Goal: Information Seeking & Learning: Find specific fact

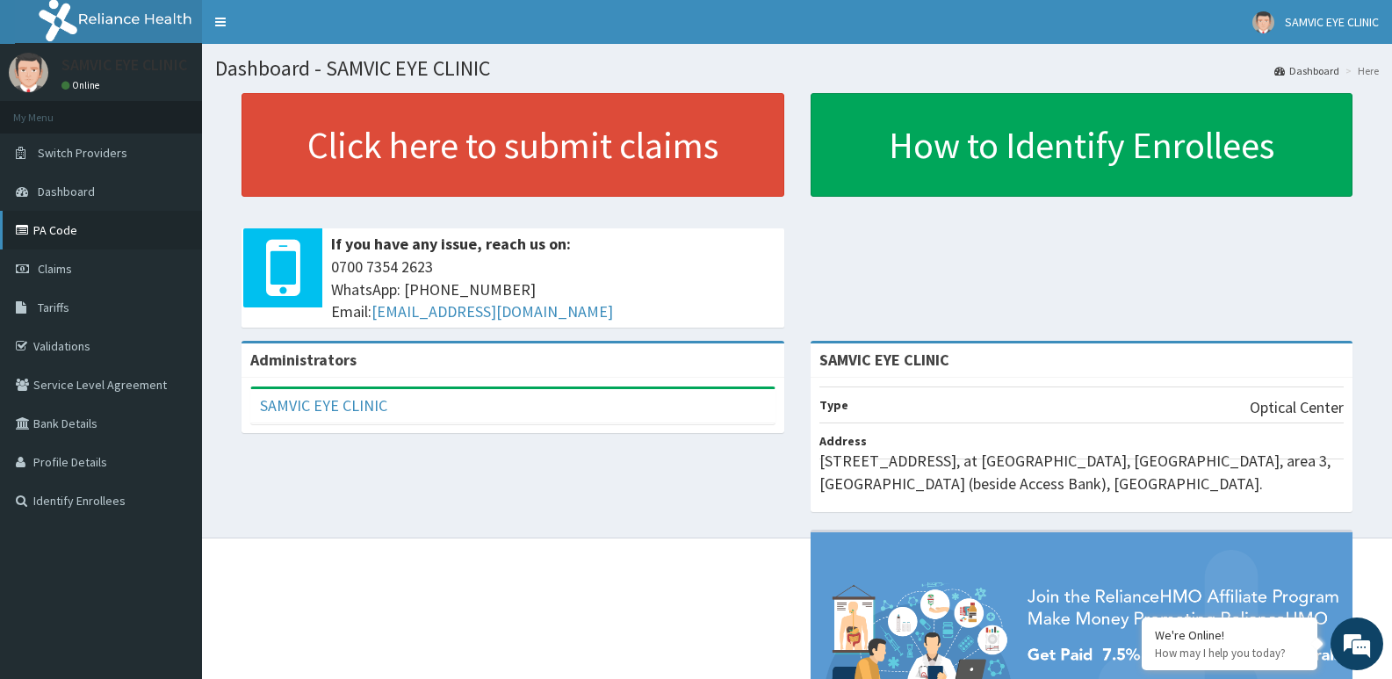
click at [44, 229] on link "PA Code" at bounding box center [101, 230] width 202 height 39
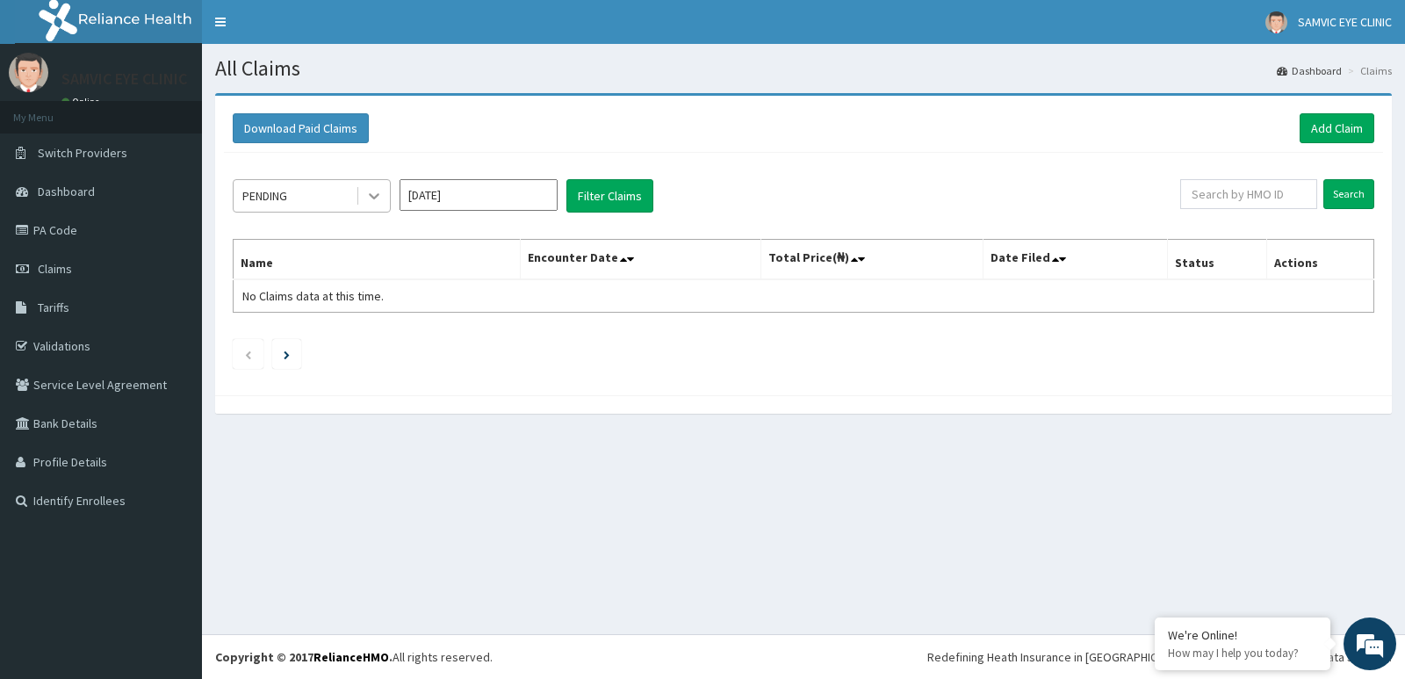
click at [372, 194] on icon at bounding box center [374, 196] width 18 height 18
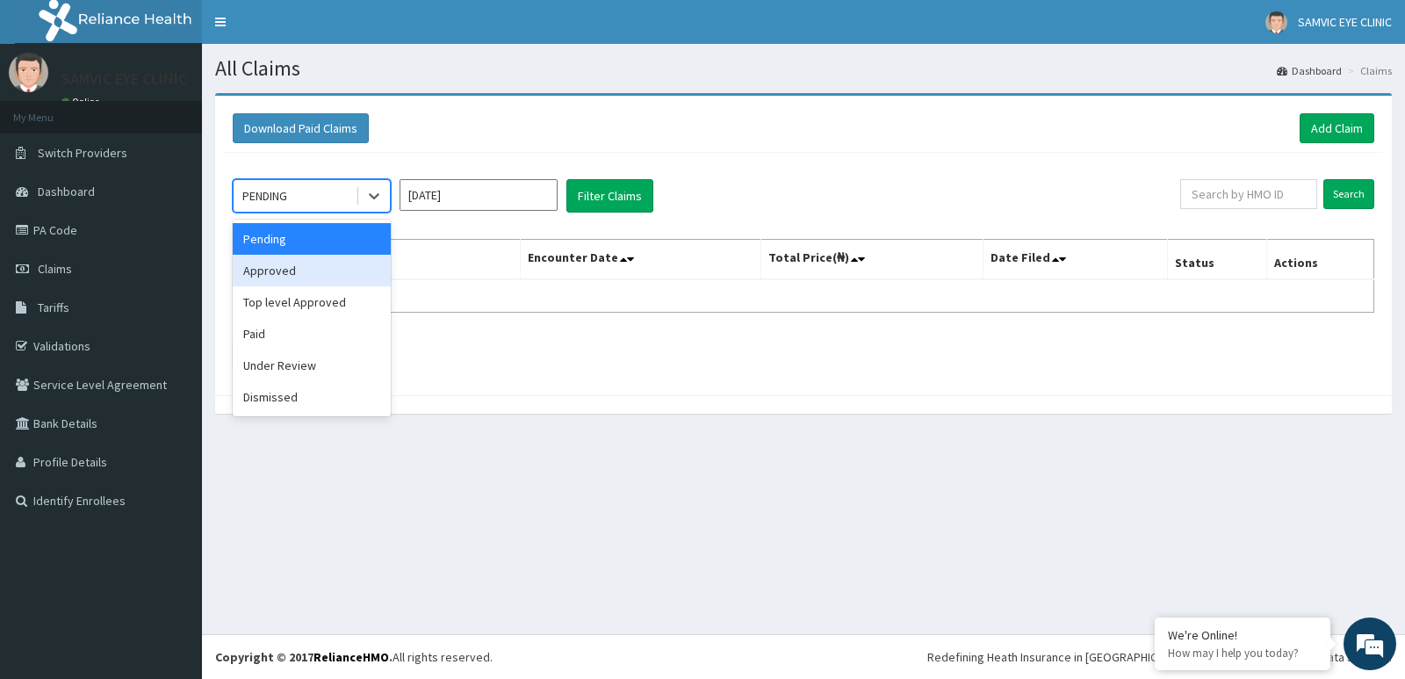
click at [341, 270] on div "Approved" at bounding box center [312, 271] width 158 height 32
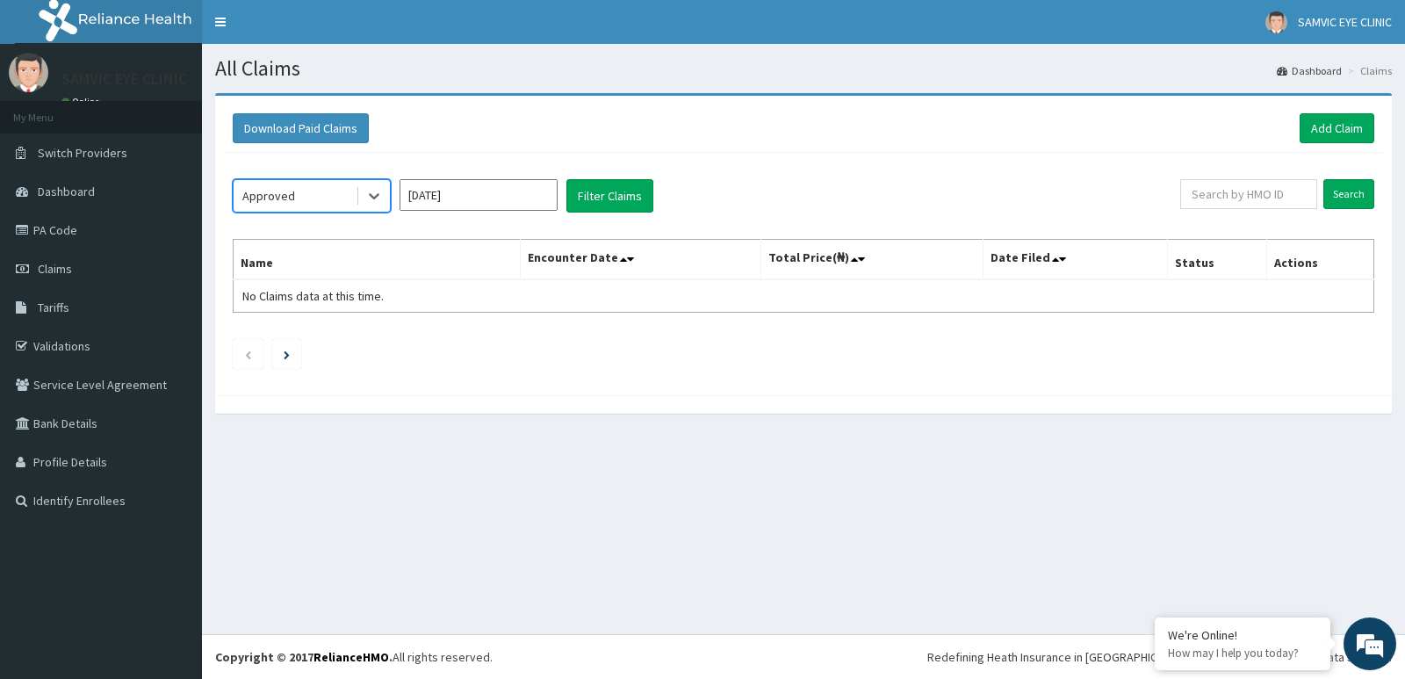
click at [524, 199] on input "[DATE]" at bounding box center [479, 195] width 158 height 32
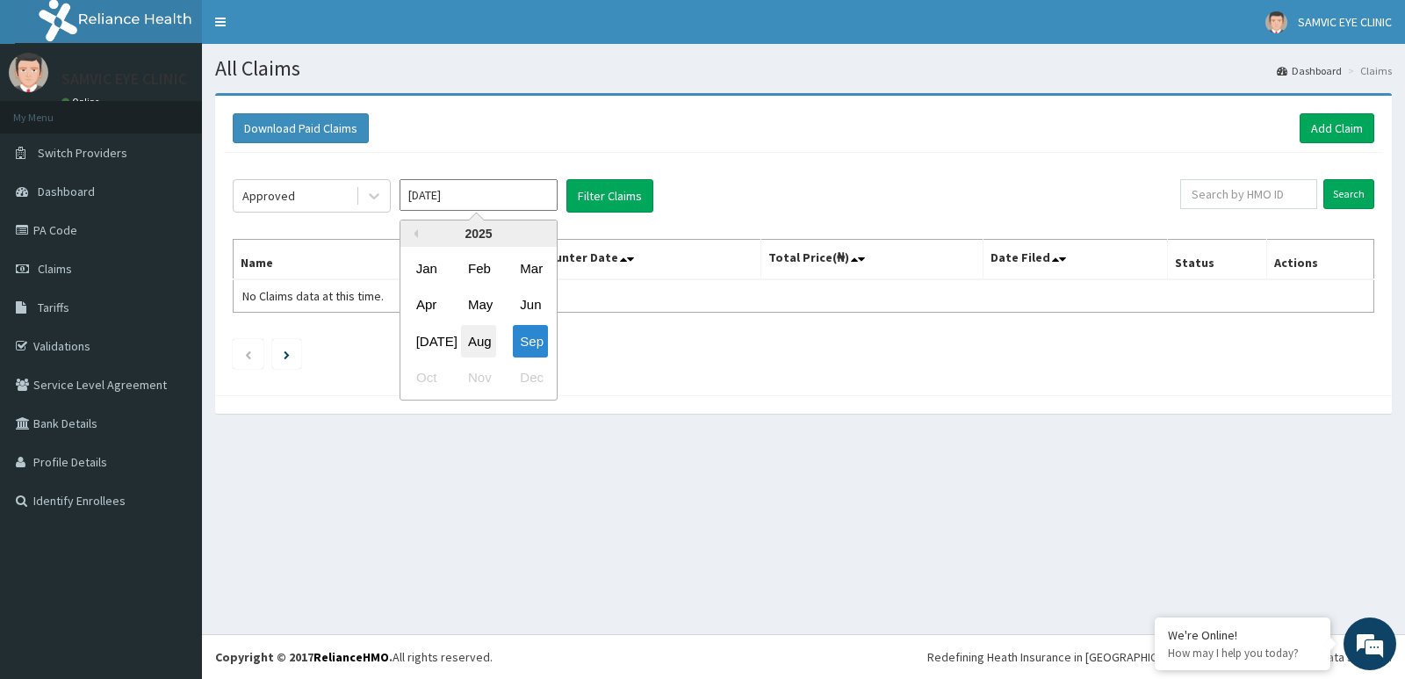
click at [480, 340] on div "Aug" at bounding box center [478, 341] width 35 height 32
type input "[DATE]"
click at [61, 310] on span "Tariffs" at bounding box center [54, 307] width 32 height 16
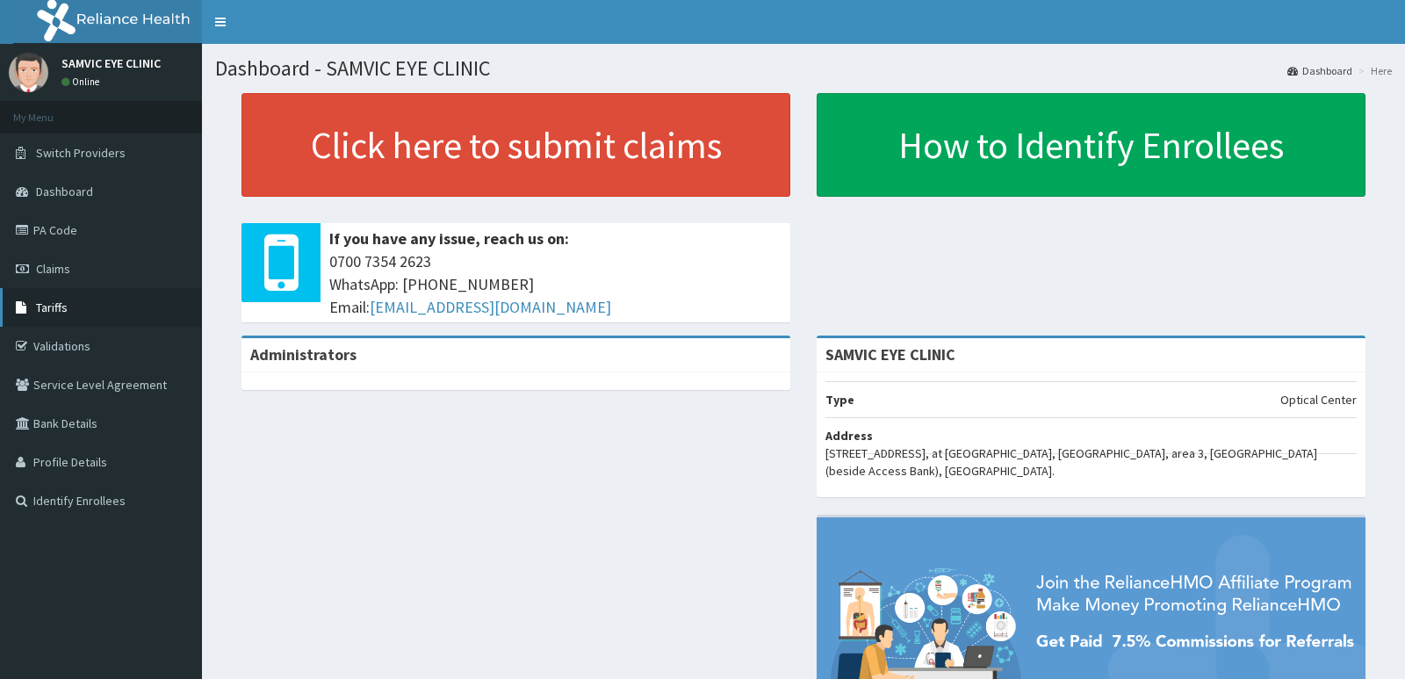
click at [53, 311] on span "Tariffs" at bounding box center [52, 307] width 32 height 16
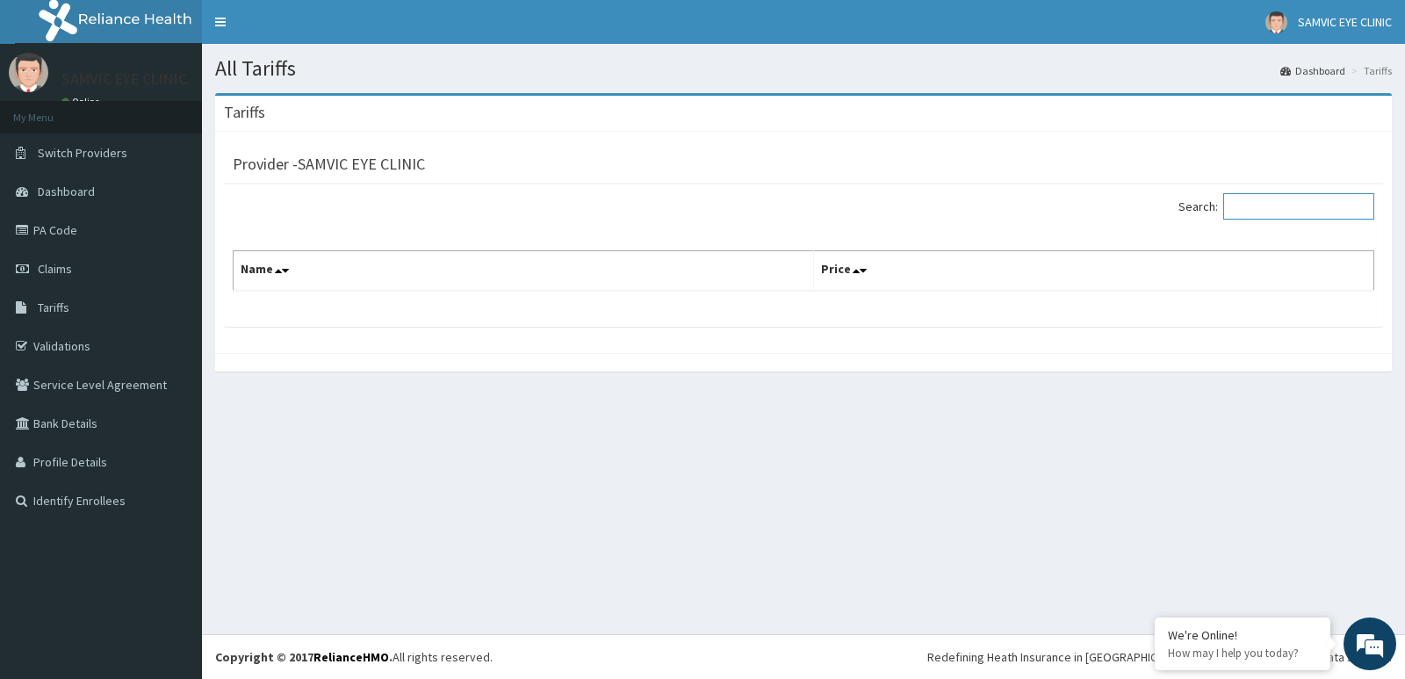
click at [1287, 205] on input "Search:" at bounding box center [1298, 206] width 151 height 26
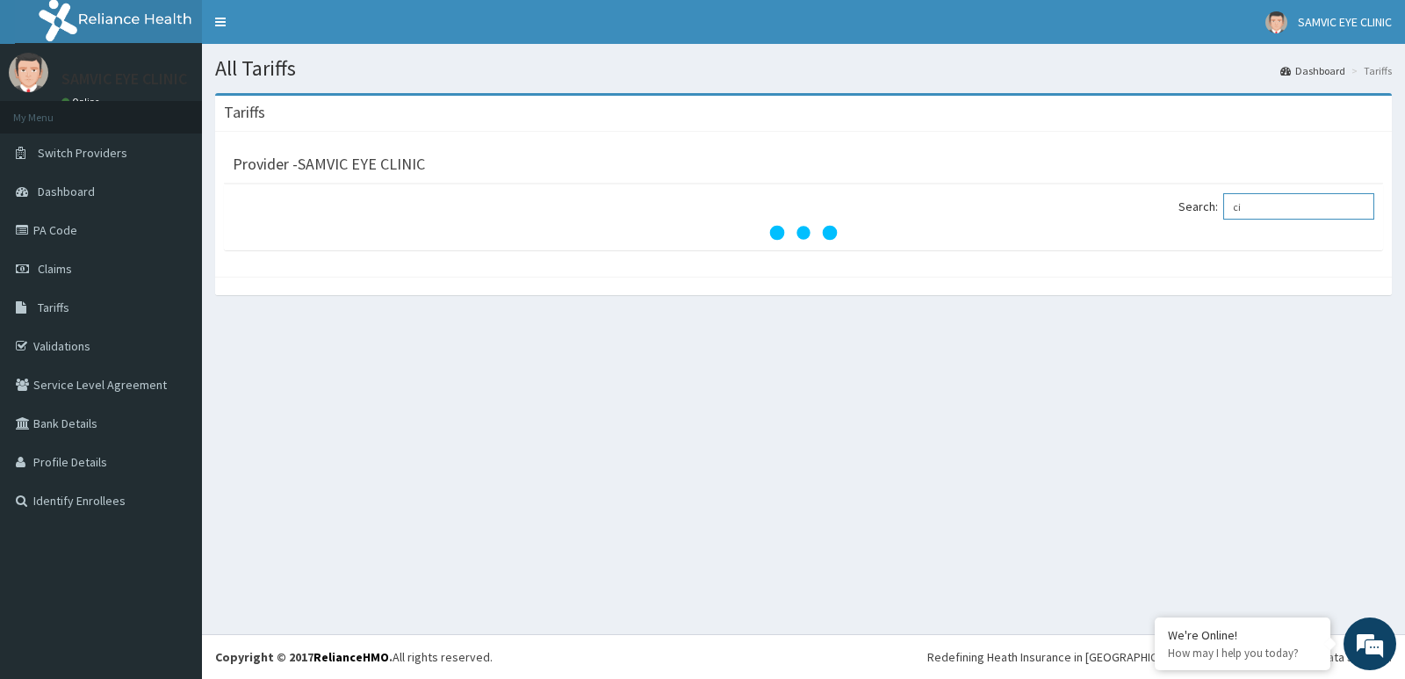
type input "c"
type input "eyedrrop"
